Goal: Task Accomplishment & Management: Manage account settings

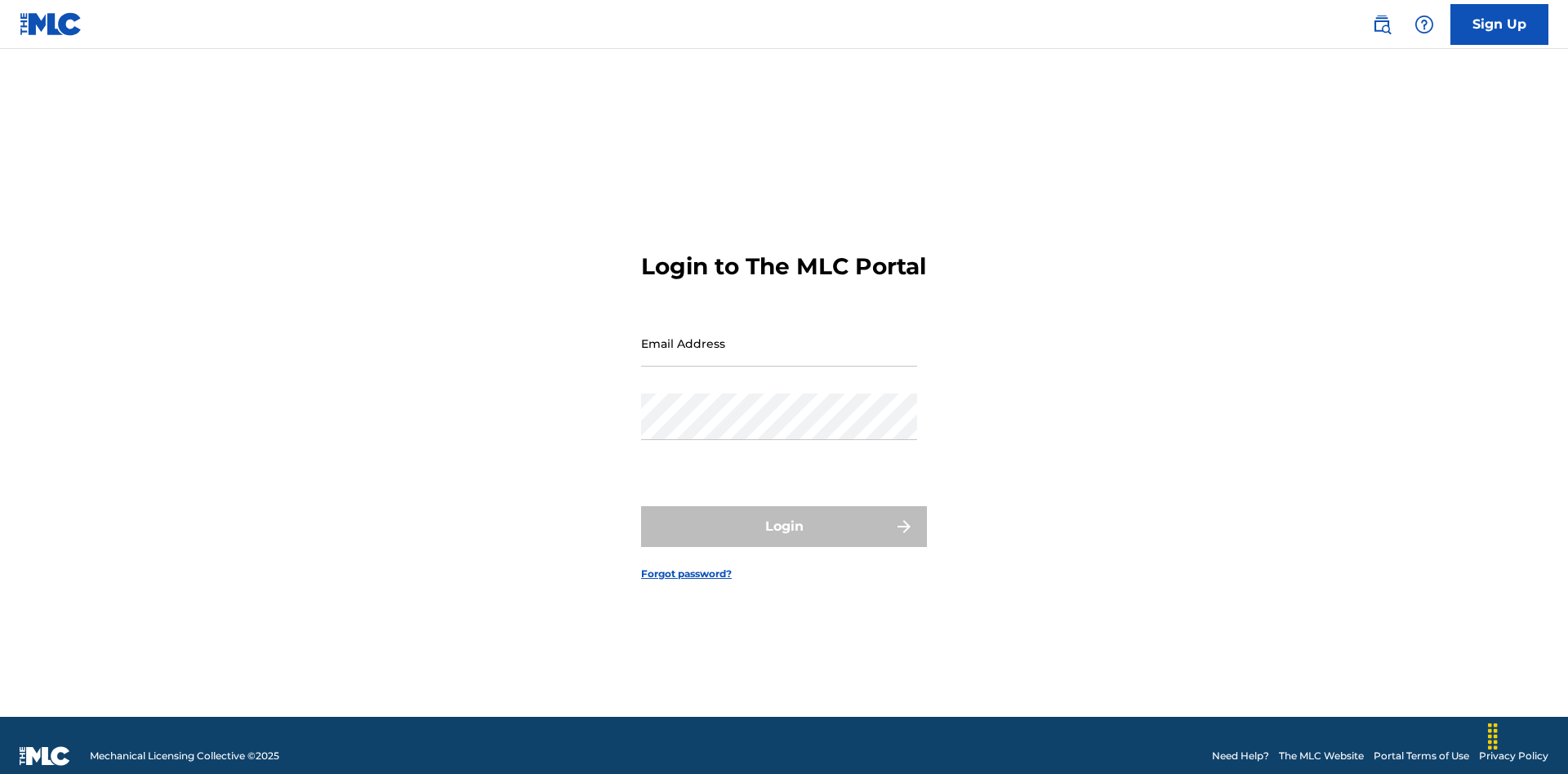
scroll to position [21, 0]
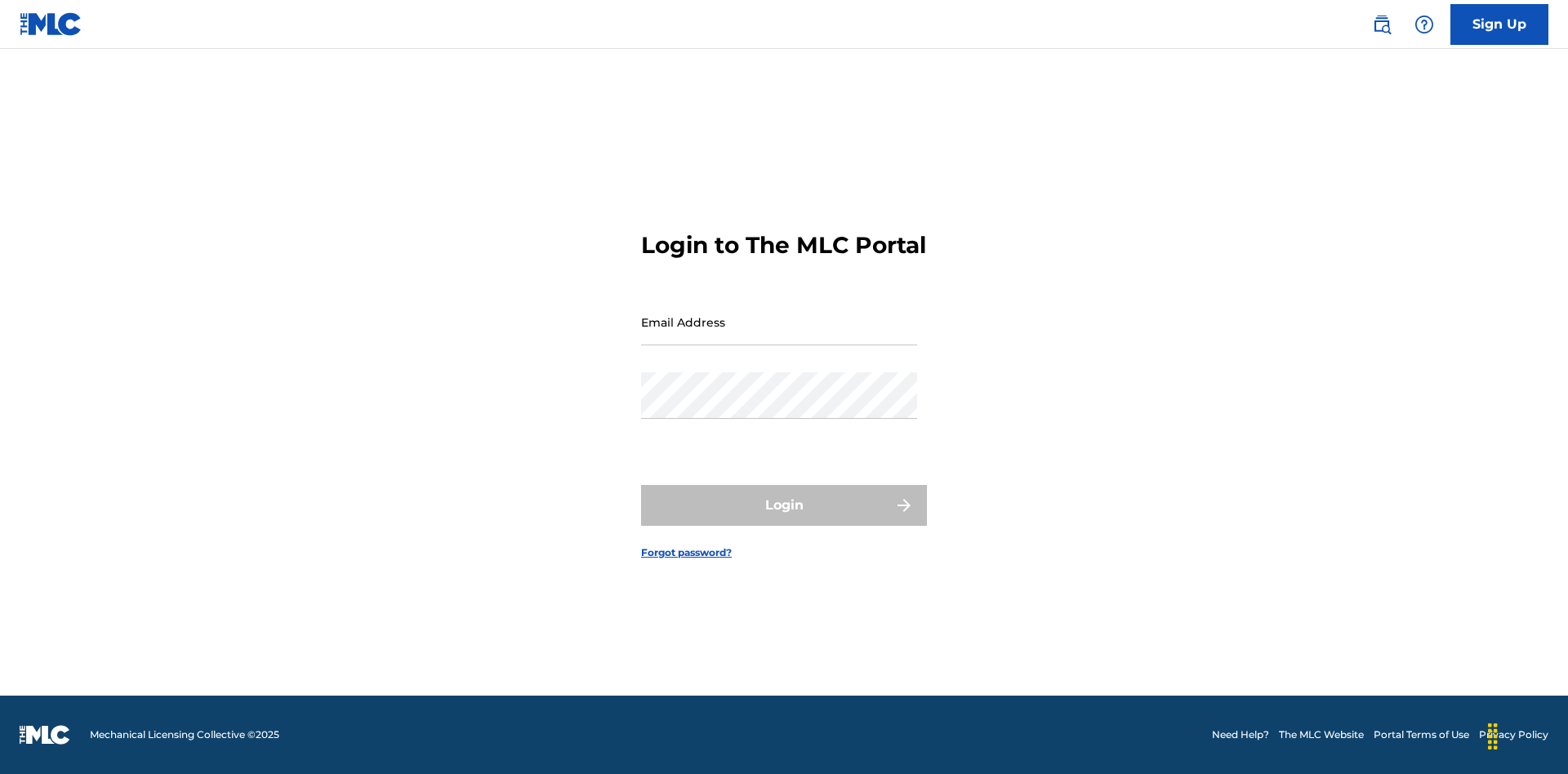
click at [779, 336] on input "Email Address" at bounding box center [779, 322] width 276 height 46
type input "Duke.McTesterson@gmail.com"
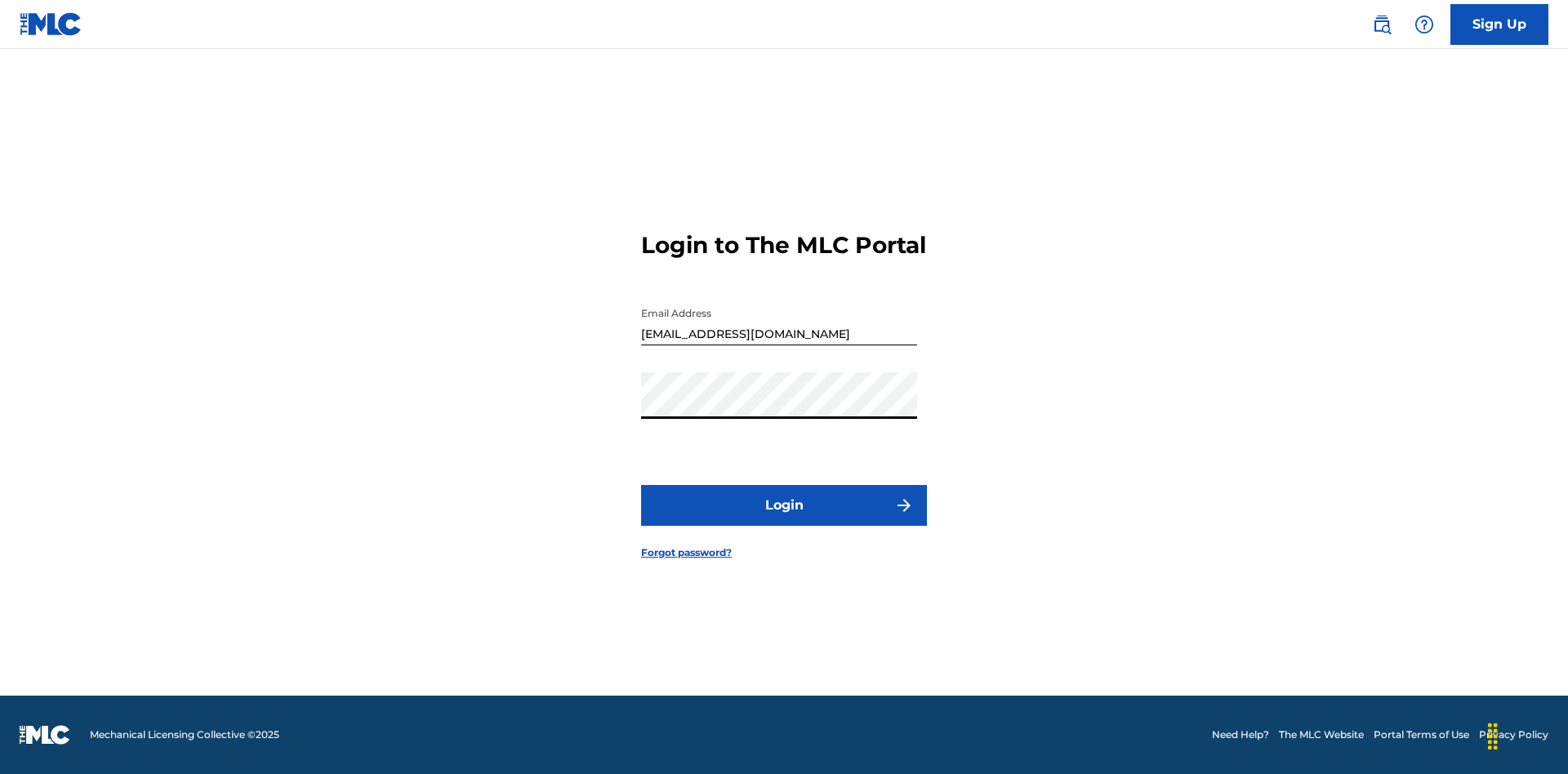
click at [784, 519] on button "Login" at bounding box center [784, 505] width 286 height 41
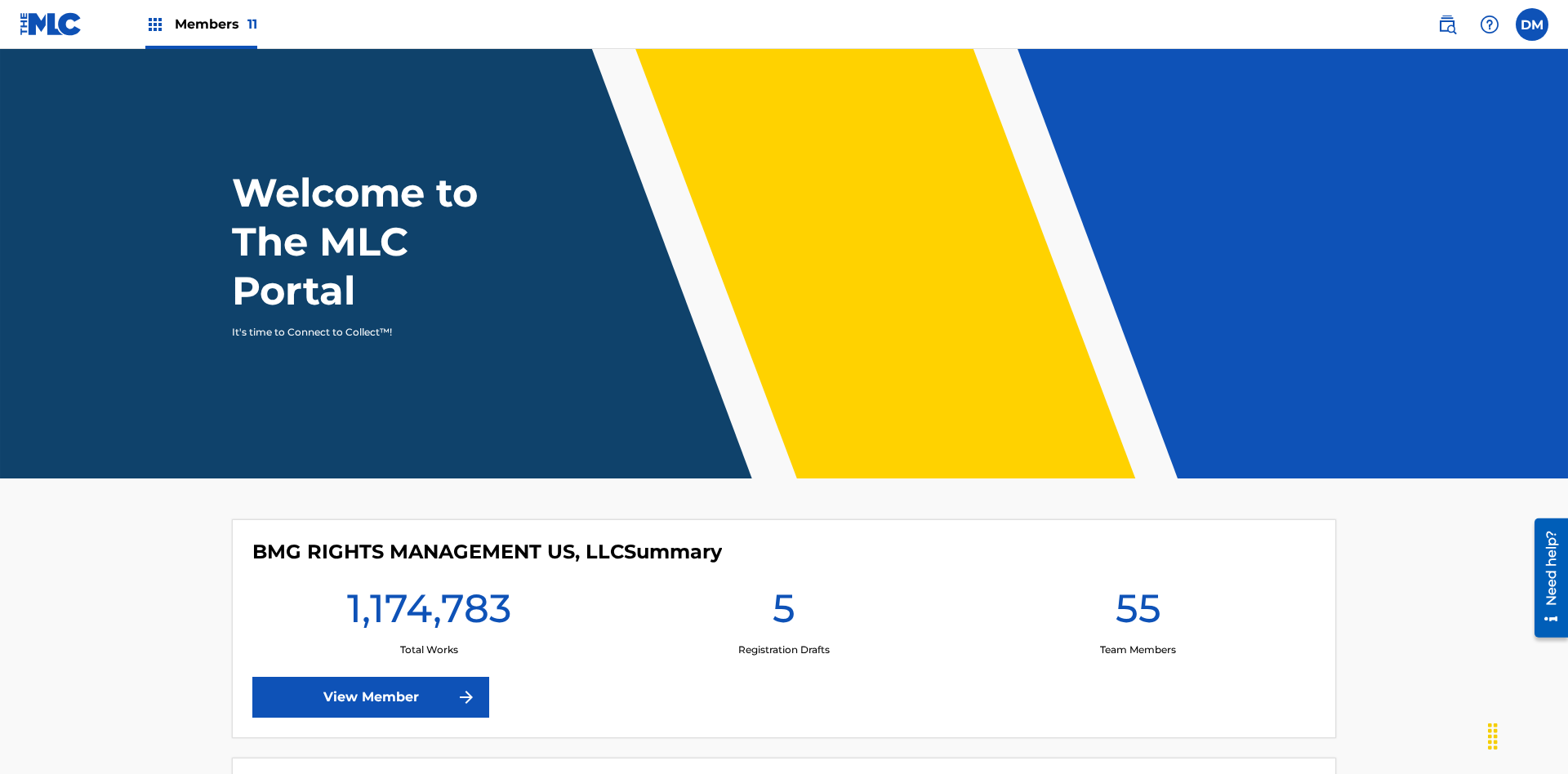
click at [201, 24] on span "Members 11" at bounding box center [216, 24] width 82 height 18
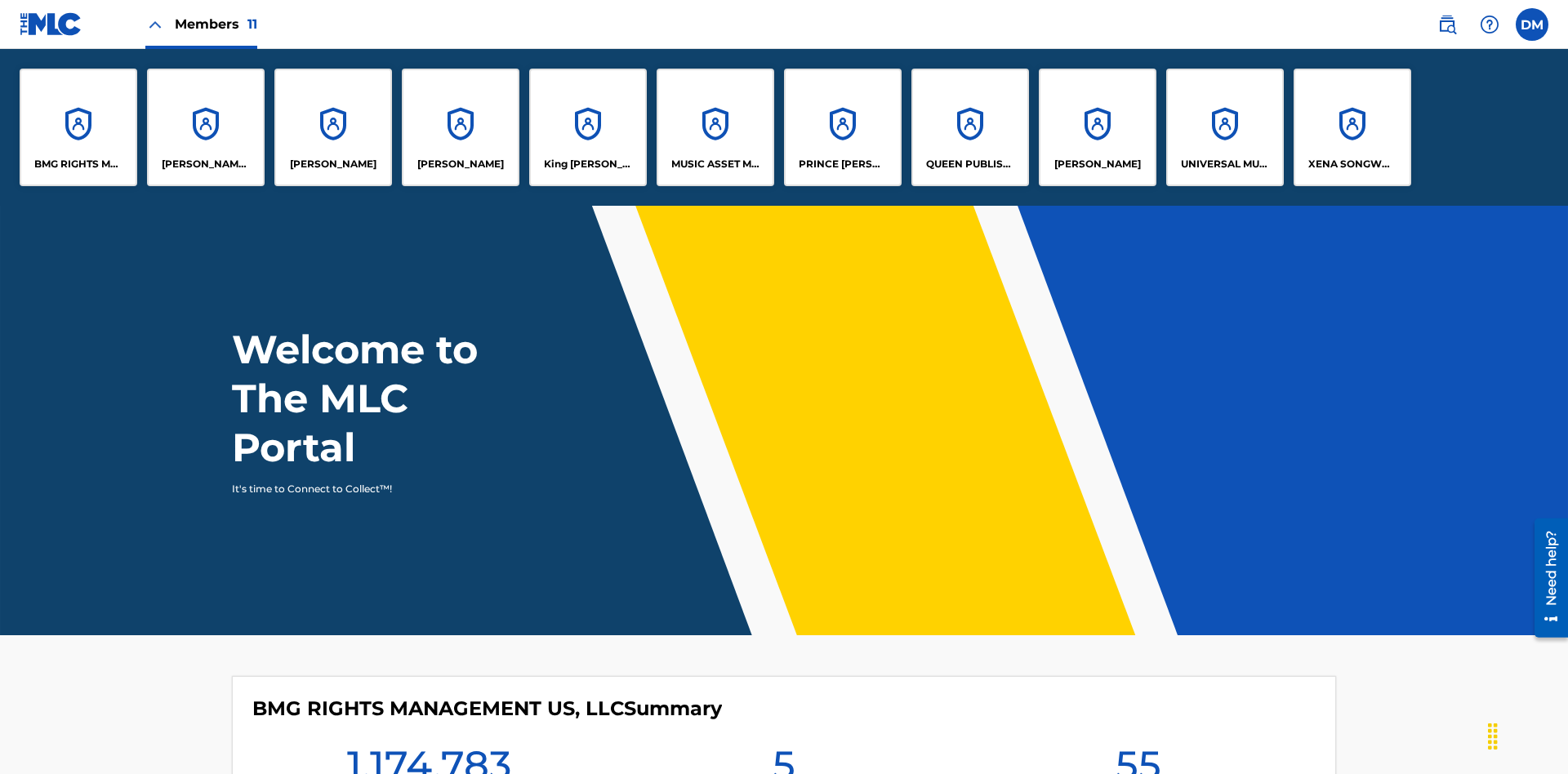
click at [1224, 164] on p "UNIVERSAL MUSIC PUB GROUP" at bounding box center [1225, 164] width 89 height 15
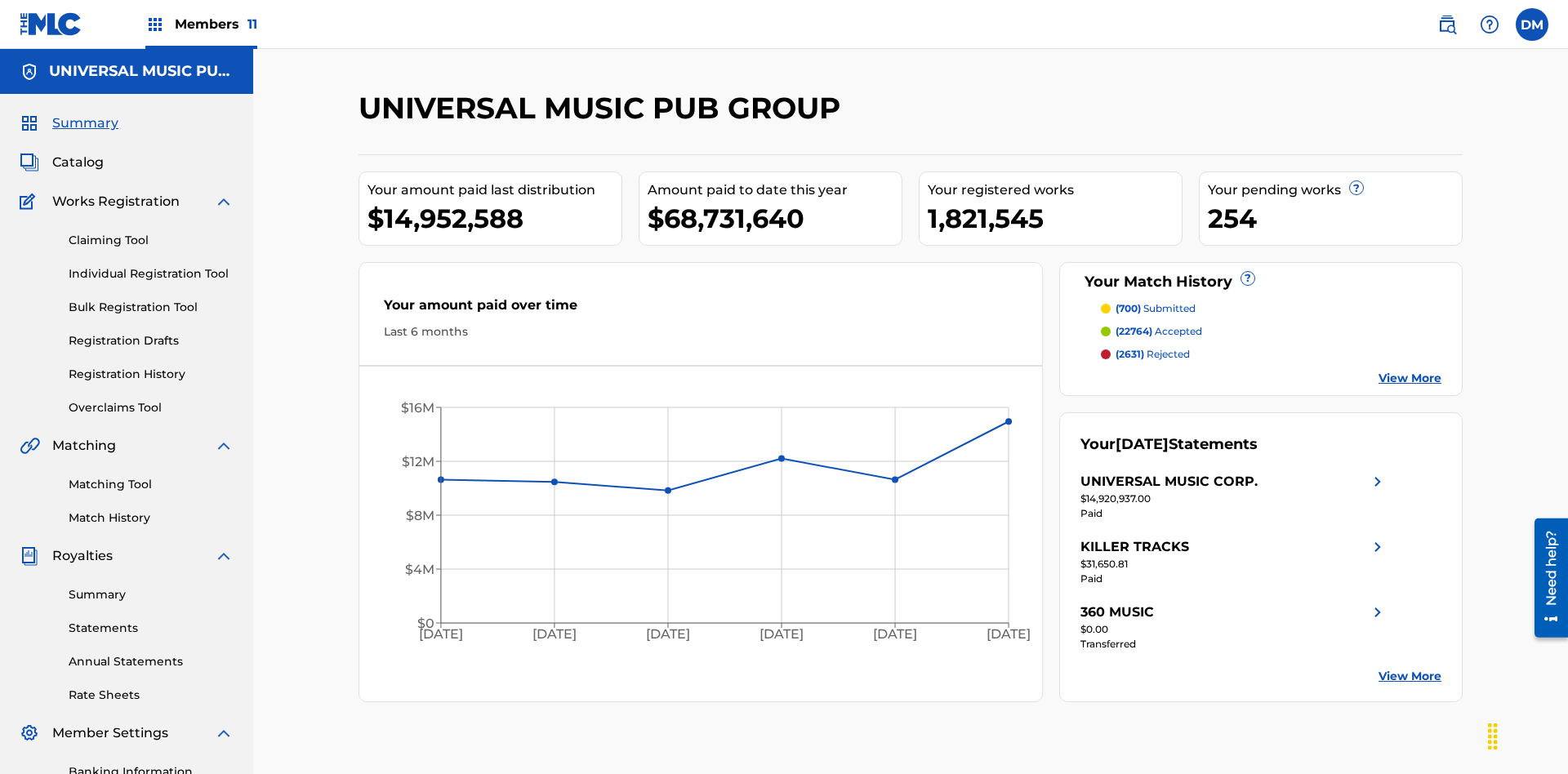
click at [151, 764] on link "Banking Information" at bounding box center [150, 772] width 165 height 17
